Goal: Information Seeking & Learning: Find specific page/section

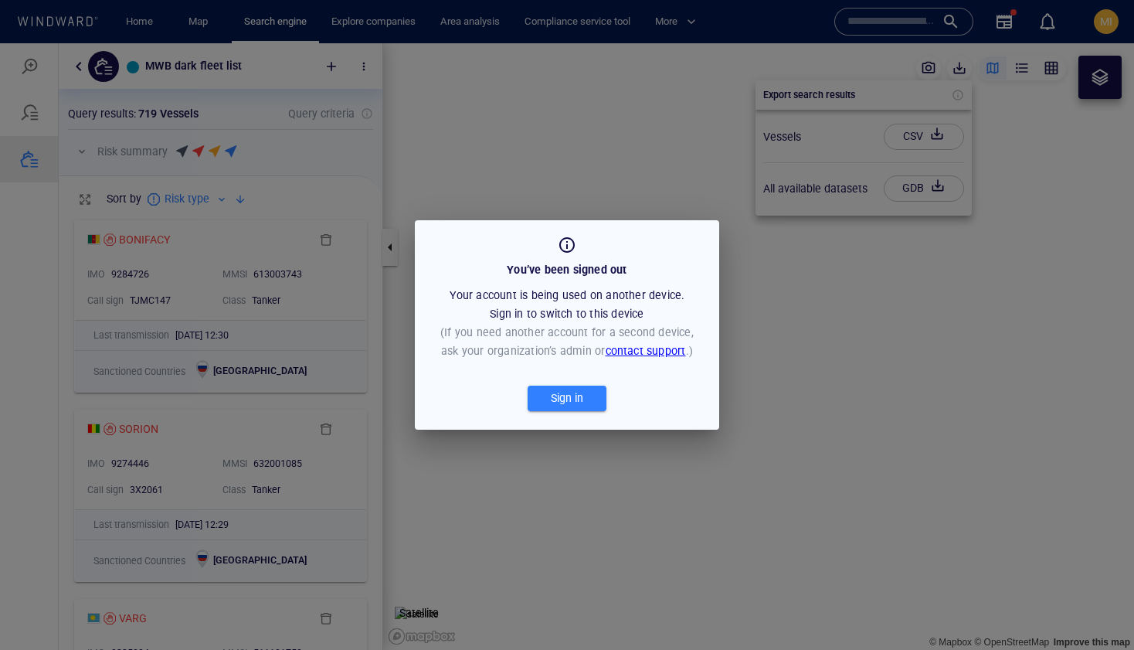
scroll to position [437, 324]
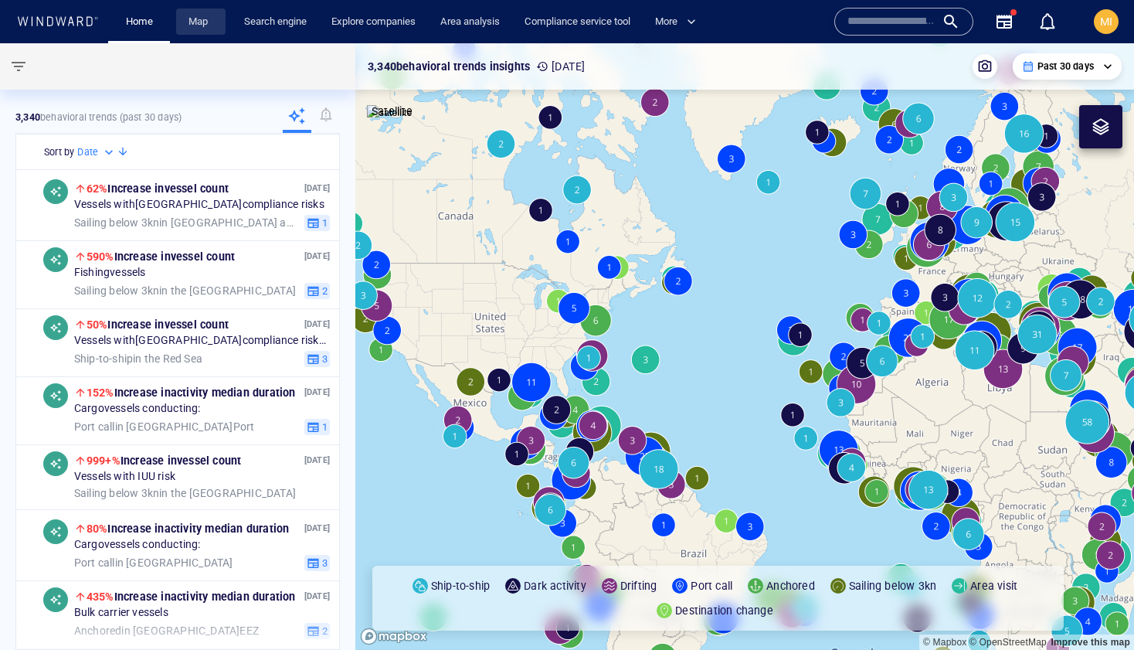
click at [201, 19] on link "Map" at bounding box center [200, 21] width 37 height 27
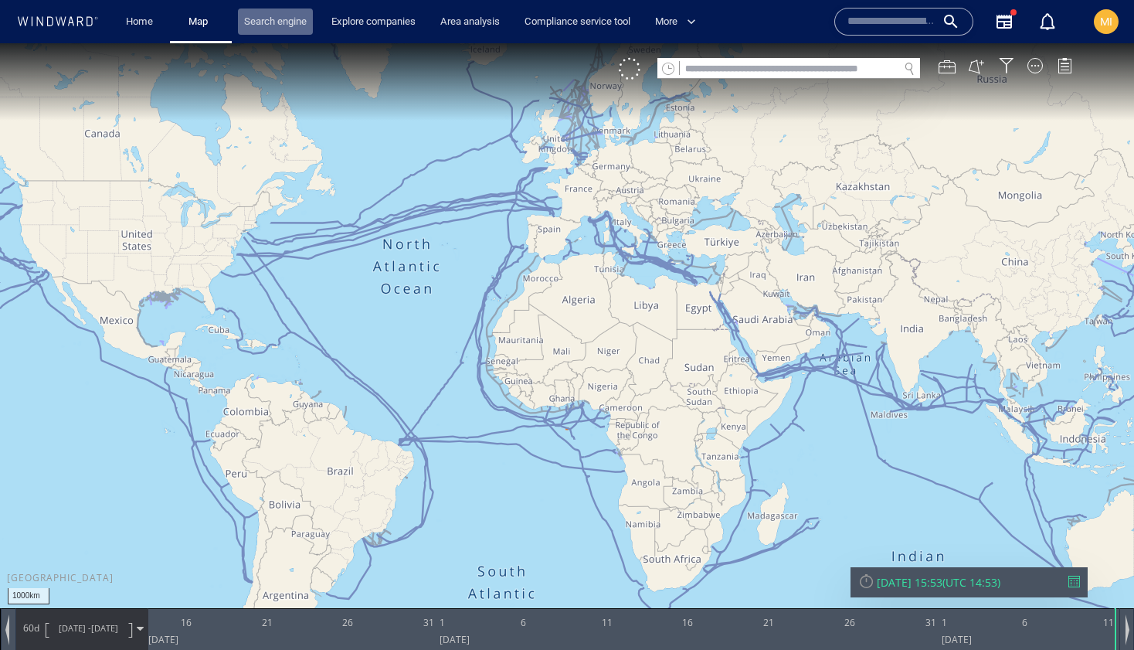
click at [265, 19] on link "Search engine" at bounding box center [275, 21] width 75 height 27
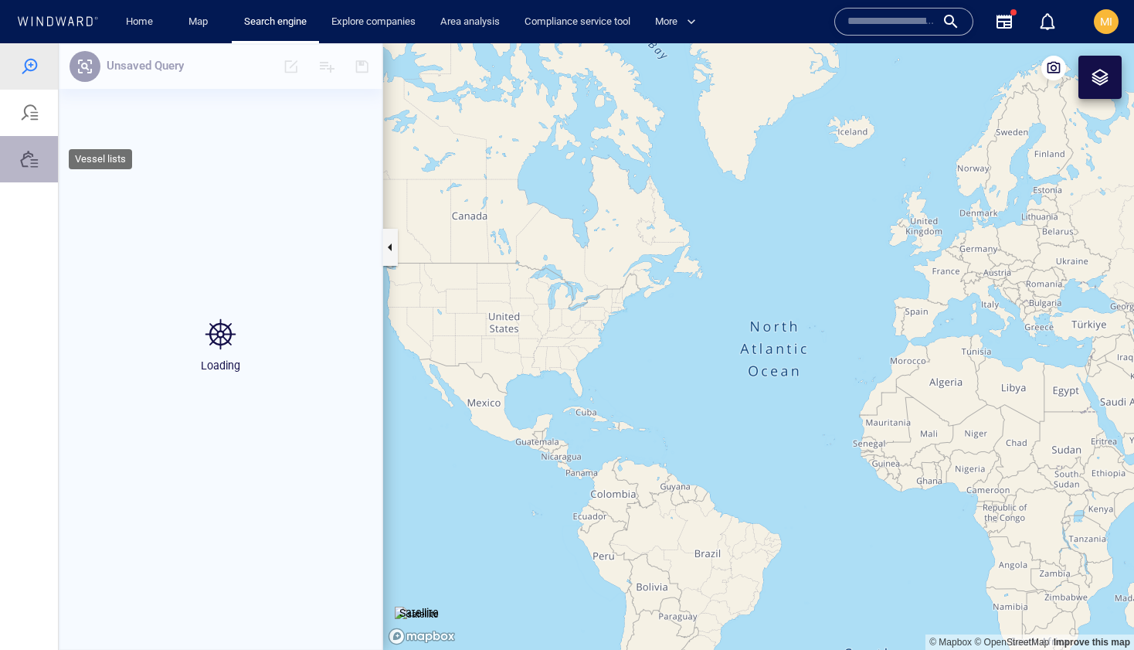
click at [34, 163] on div at bounding box center [29, 159] width 19 height 19
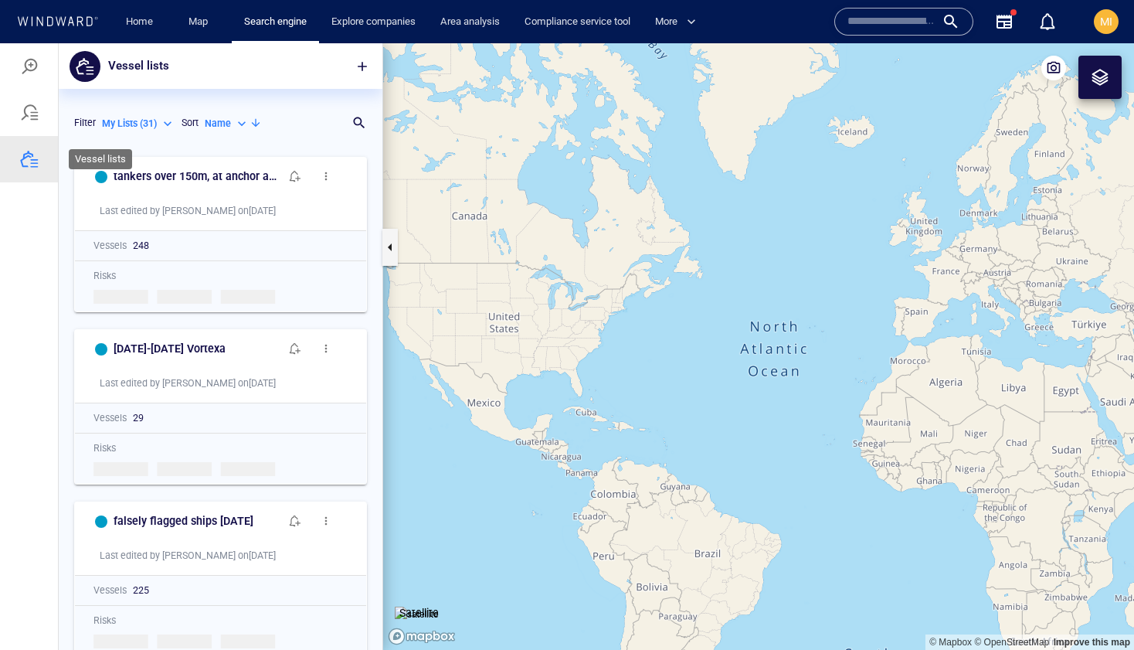
scroll to position [501, 324]
click at [135, 121] on p "My Lists ( 31 )" at bounding box center [129, 124] width 55 height 14
click at [352, 121] on div at bounding box center [567, 346] width 1134 height 607
click at [356, 123] on div at bounding box center [359, 122] width 15 height 15
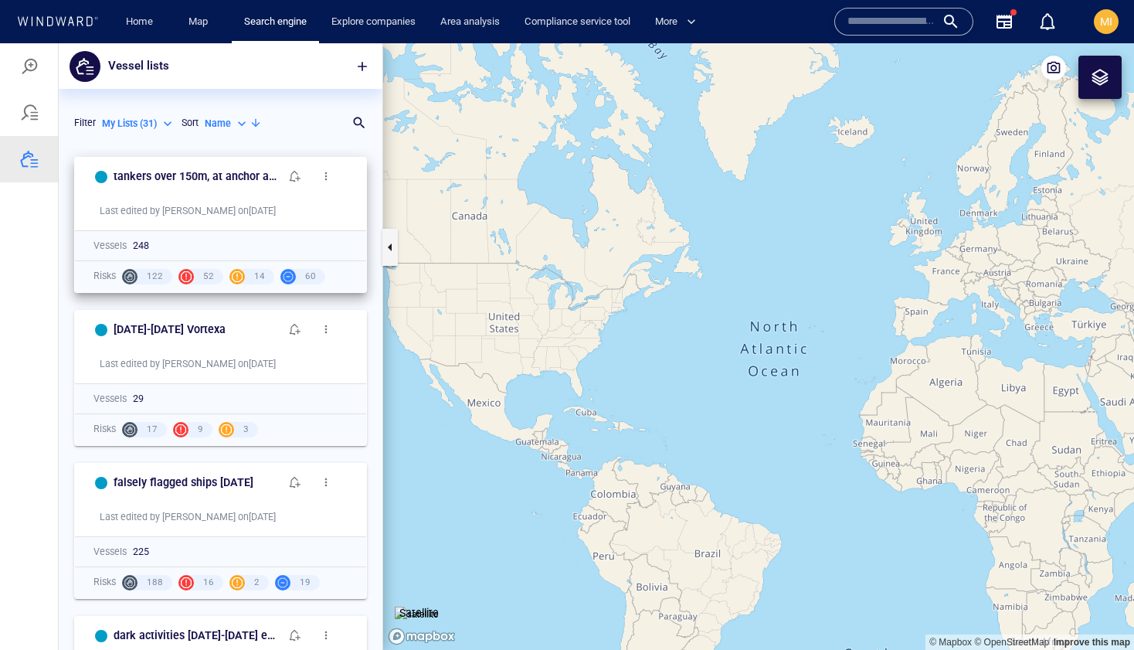
click at [315, 168] on button "button" at bounding box center [326, 176] width 31 height 31
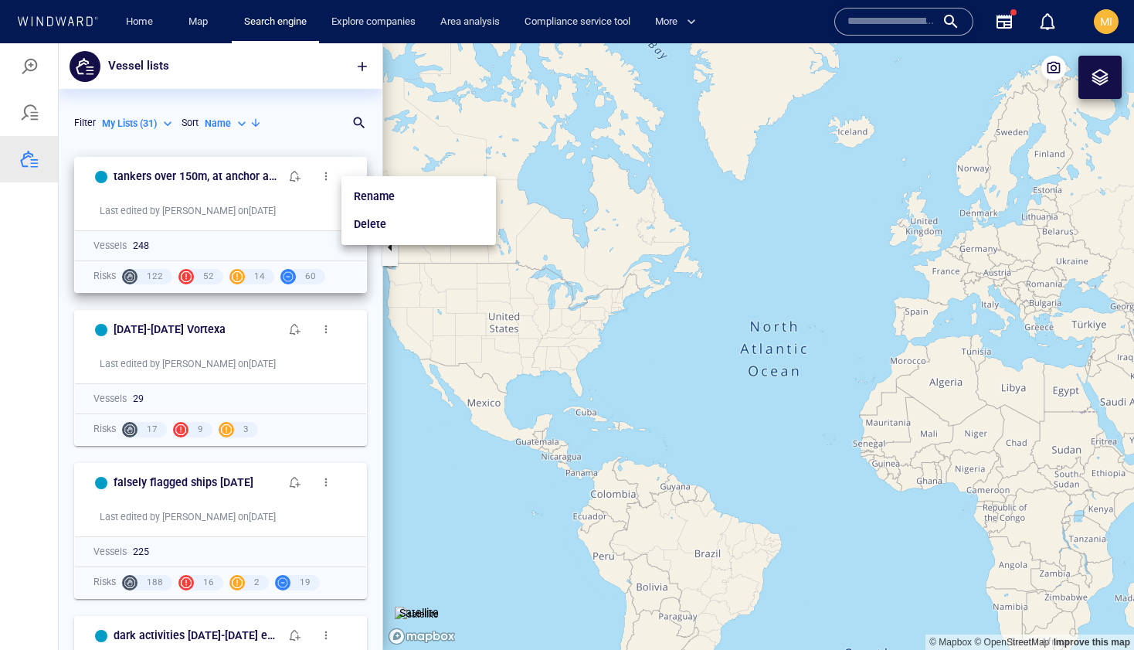
click at [356, 125] on div at bounding box center [567, 346] width 1134 height 607
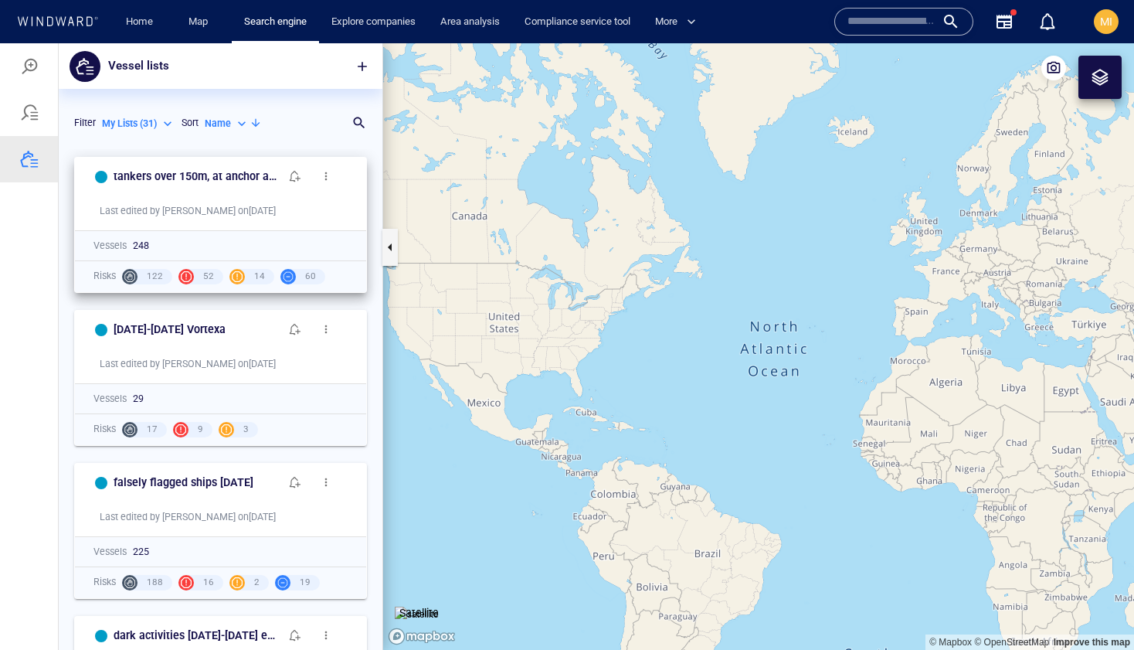
click at [331, 114] on div "Filter My Lists ( 31 ) ******* Sort Name ****" at bounding box center [210, 122] width 278 height 37
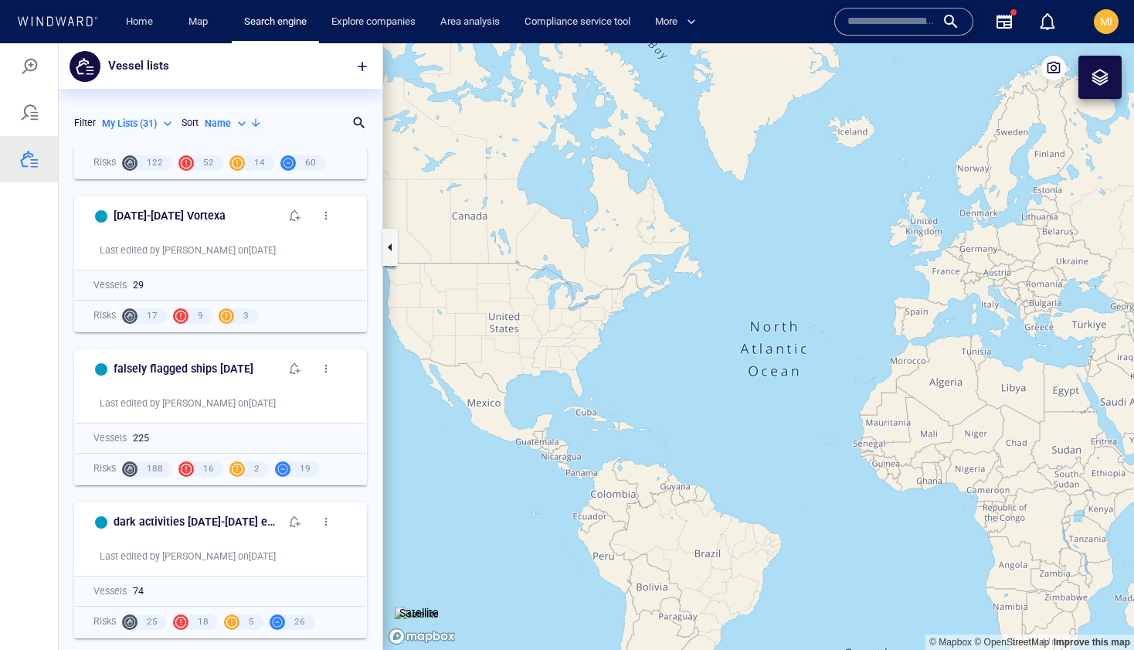
scroll to position [115, 0]
click at [355, 122] on div at bounding box center [352, 122] width 15 height 15
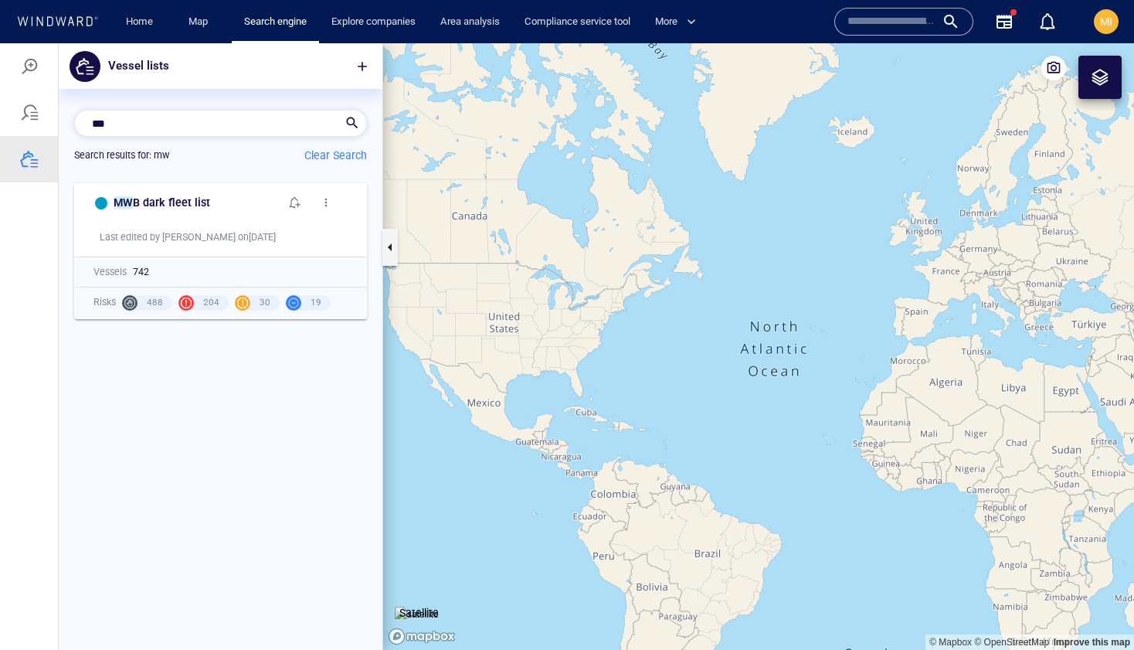
type input "***"
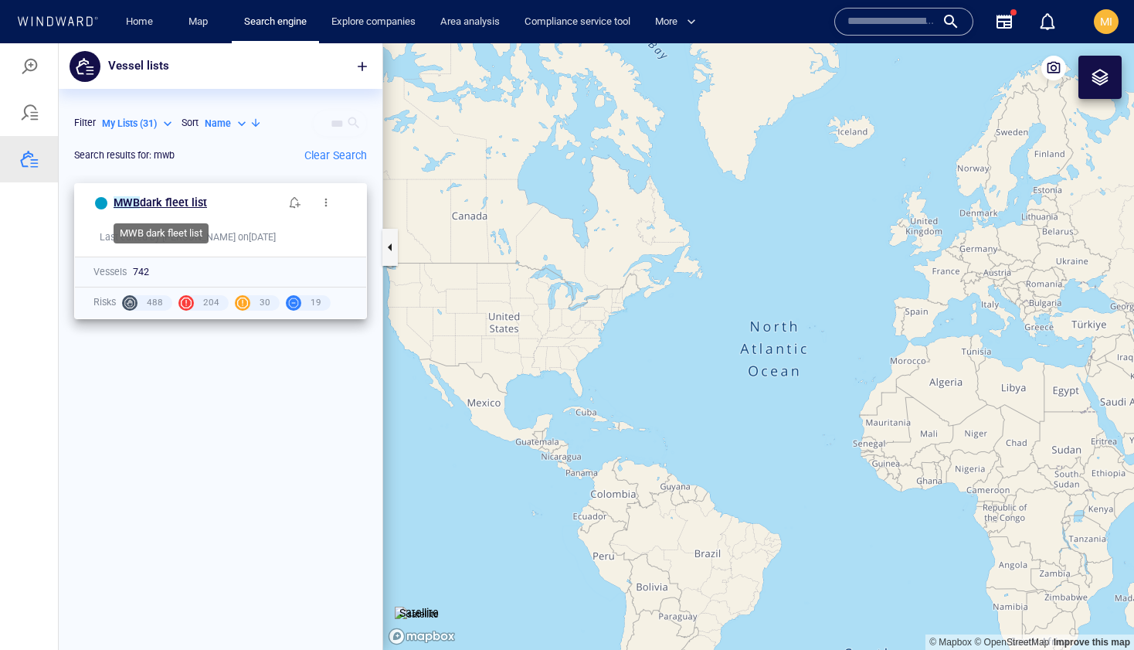
click at [195, 201] on span "dark fleet list" at bounding box center [173, 202] width 67 height 12
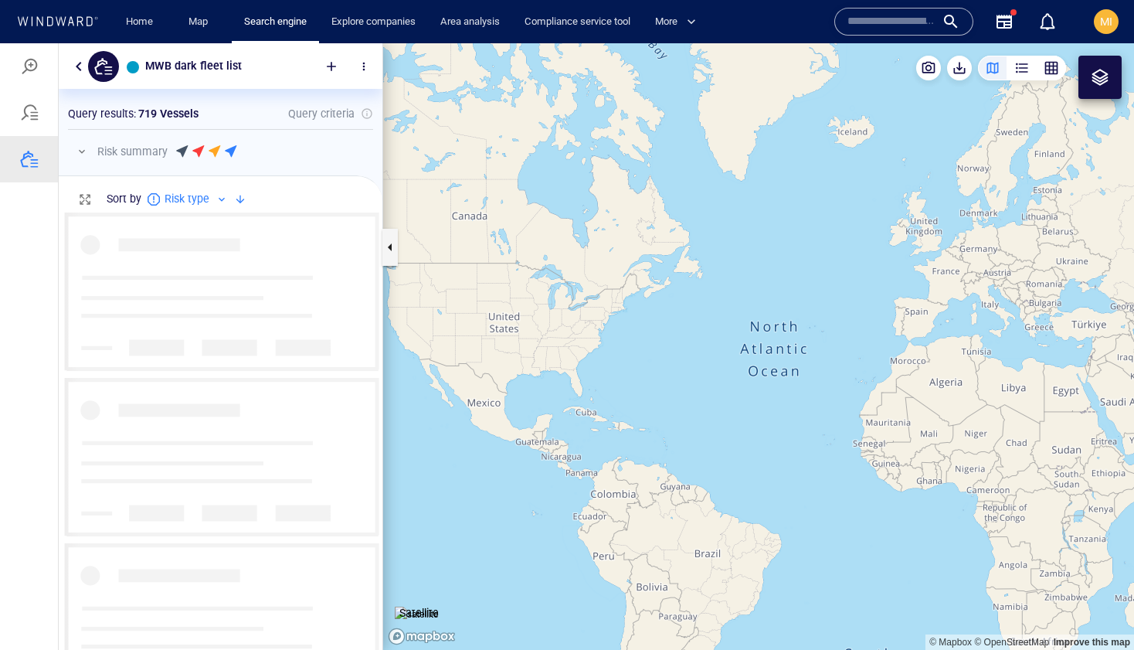
scroll to position [437, 324]
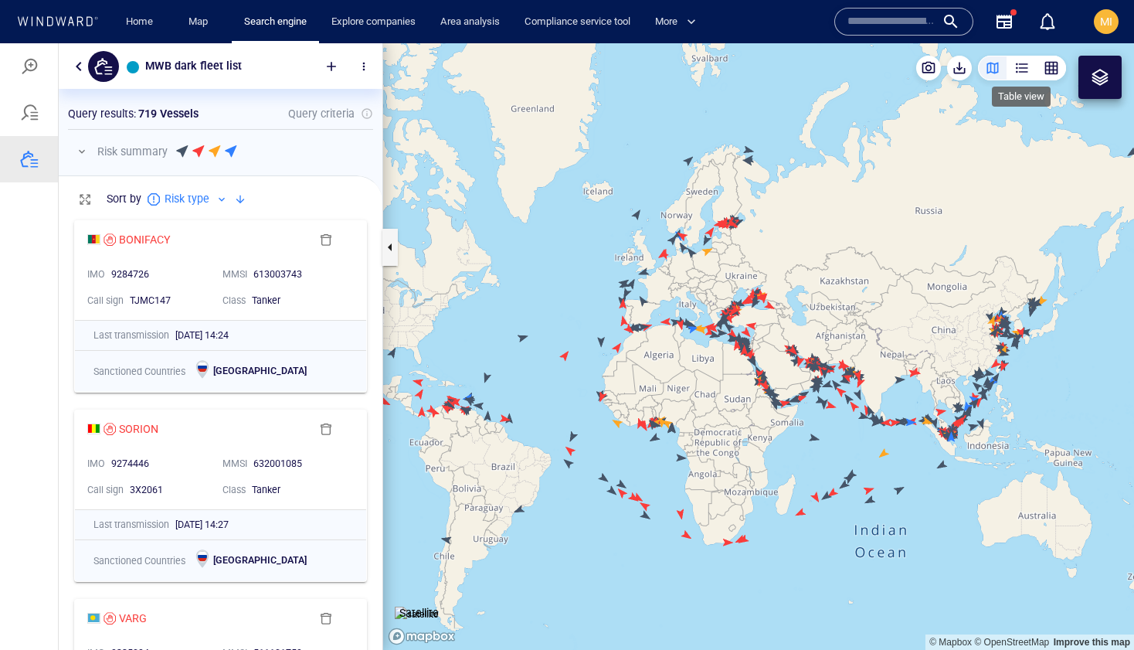
click at [1019, 70] on div "button" at bounding box center [1022, 67] width 15 height 15
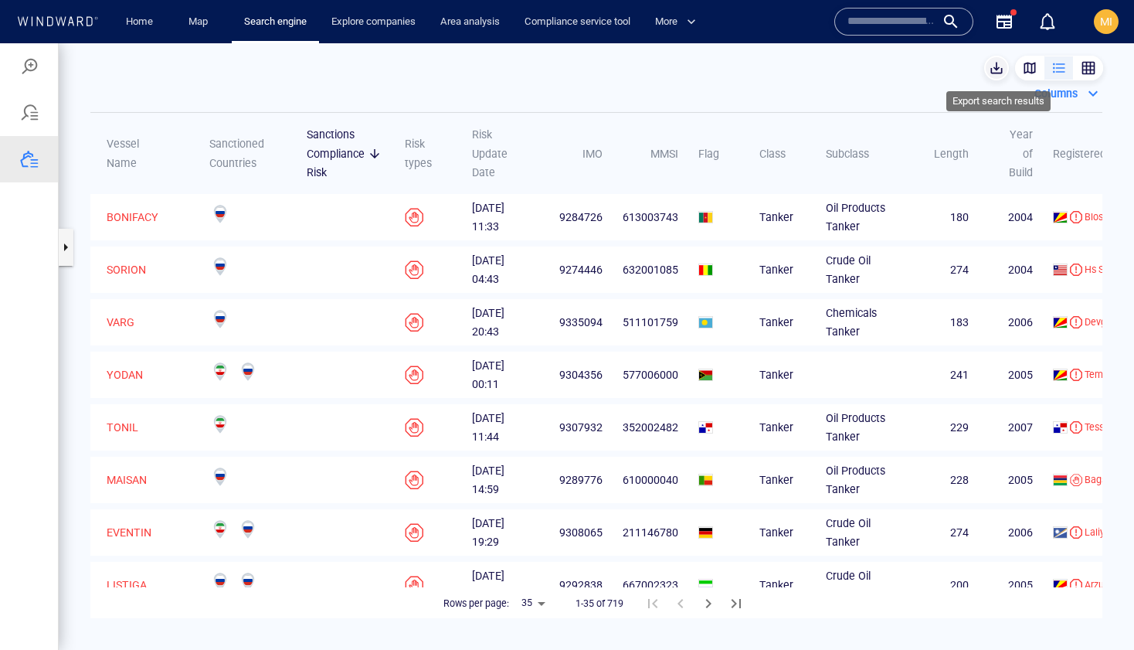
click at [994, 70] on span "button" at bounding box center [996, 67] width 15 height 15
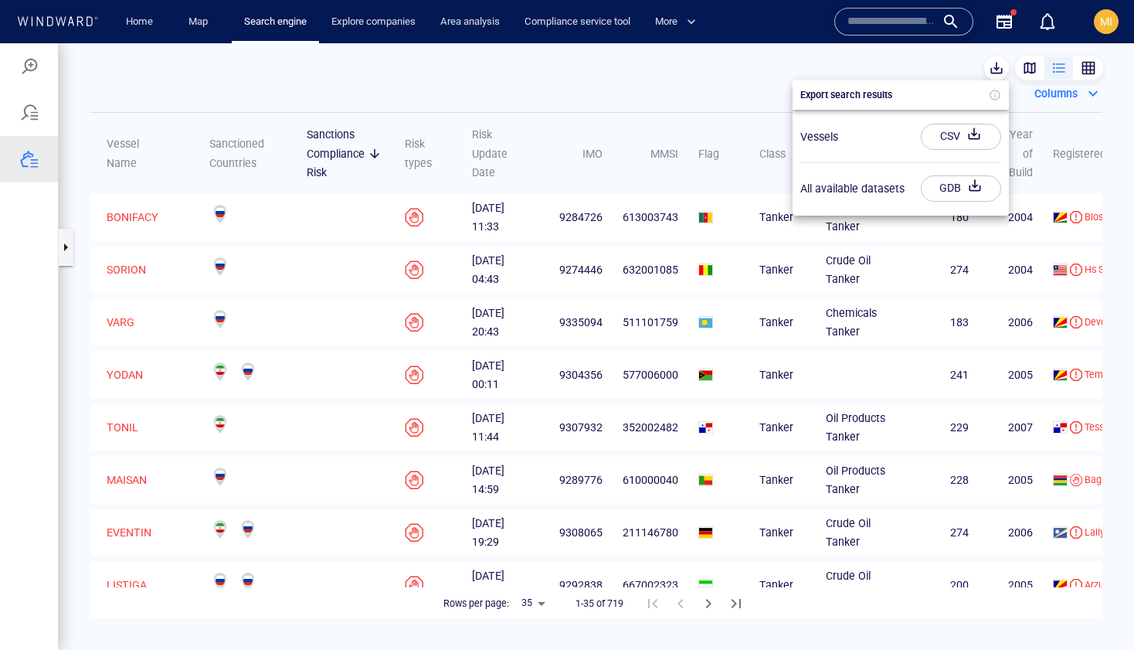
click at [954, 136] on div "CSV" at bounding box center [950, 136] width 26 height 25
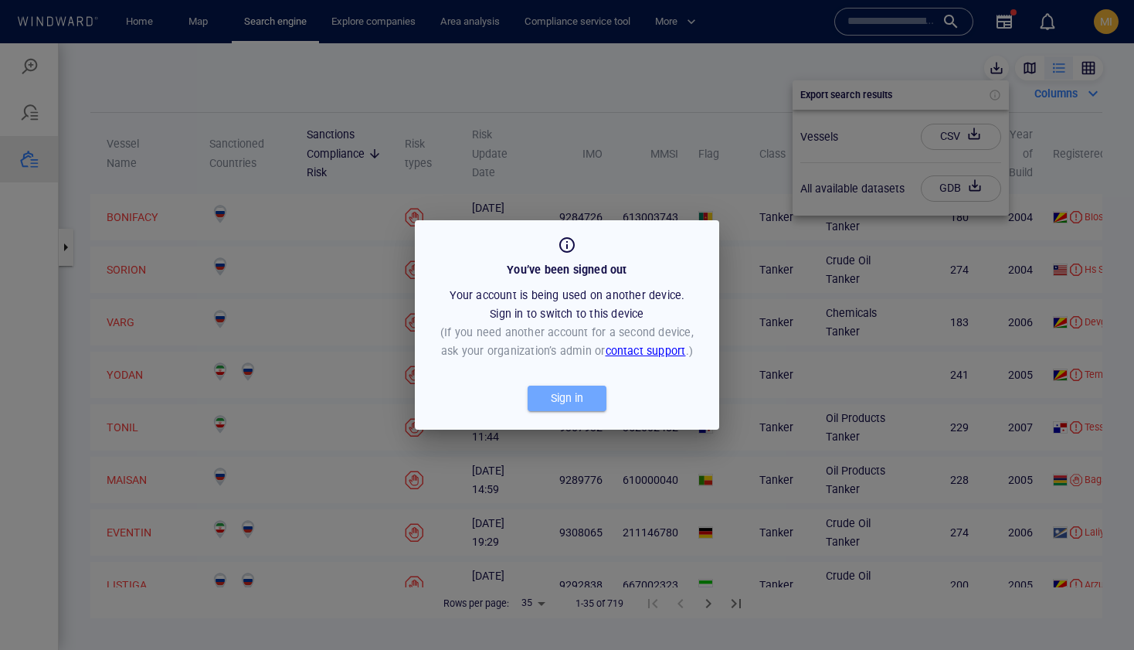
click at [561, 398] on div "Sign in" at bounding box center [567, 398] width 39 height 25
